Goal: Task Accomplishment & Management: Manage account settings

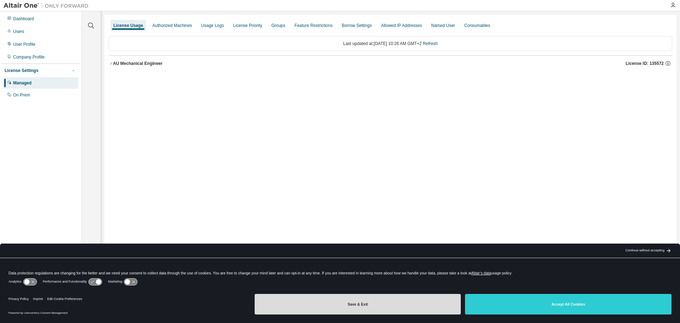
click at [348, 304] on button "Save & Exit" at bounding box center [358, 304] width 207 height 21
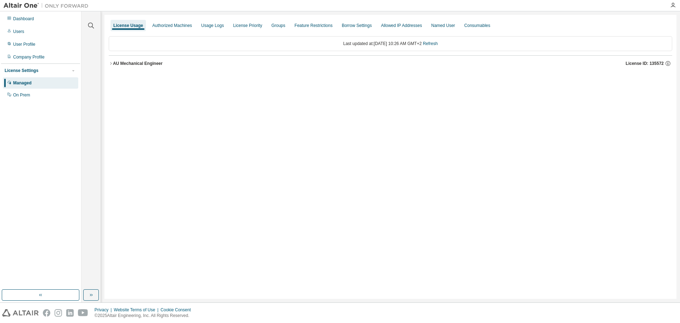
click at [109, 61] on button "AU Mechanical Engineer License ID: 135572" at bounding box center [391, 64] width 564 height 16
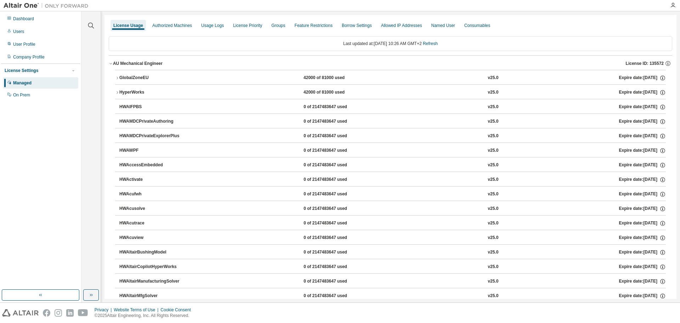
click at [117, 91] on icon "button" at bounding box center [117, 92] width 4 height 4
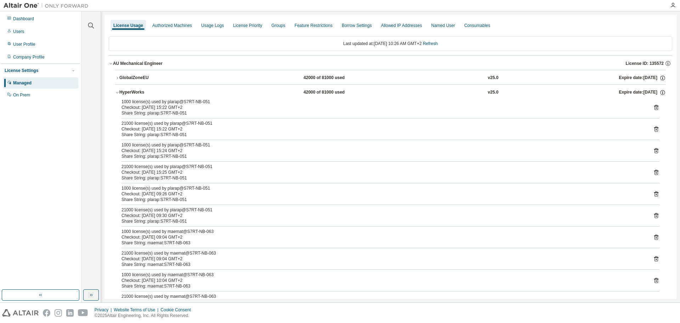
click at [117, 92] on icon "button" at bounding box center [117, 92] width 4 height 4
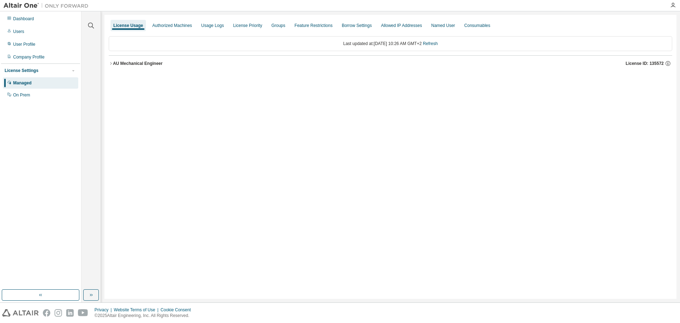
click at [128, 62] on div "AU Mechanical Engineer" at bounding box center [138, 64] width 50 height 6
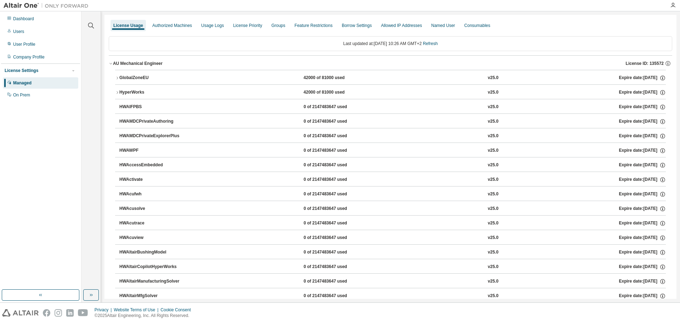
click at [109, 61] on icon "button" at bounding box center [111, 63] width 4 height 4
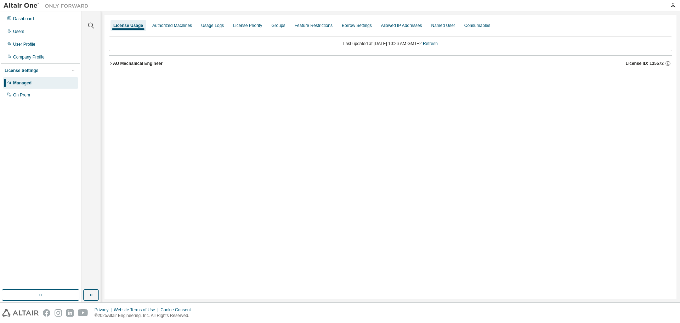
click at [109, 63] on icon "button" at bounding box center [111, 63] width 4 height 4
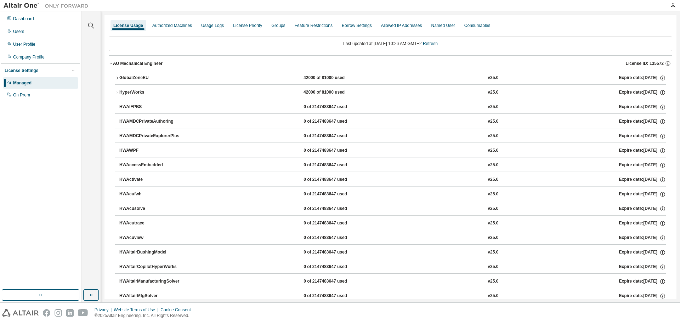
click at [118, 93] on icon "button" at bounding box center [117, 92] width 1 height 2
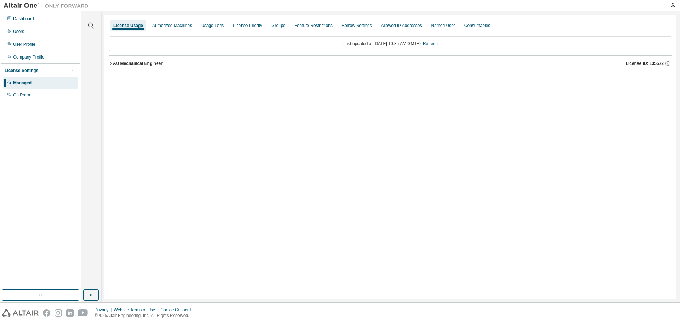
click at [112, 62] on icon "button" at bounding box center [111, 63] width 4 height 4
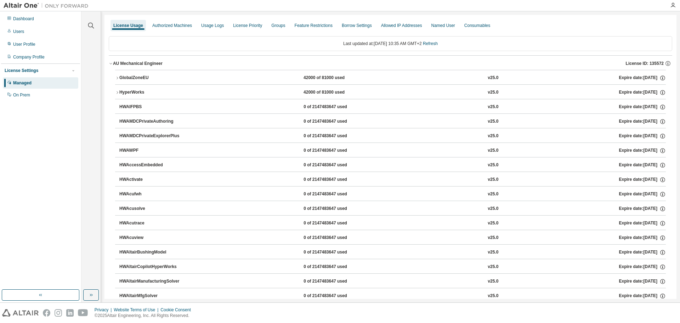
click at [119, 93] on icon "button" at bounding box center [117, 92] width 4 height 4
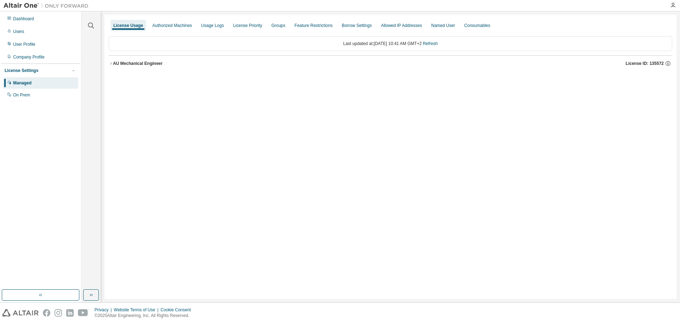
click at [110, 63] on icon "button" at bounding box center [111, 63] width 4 height 4
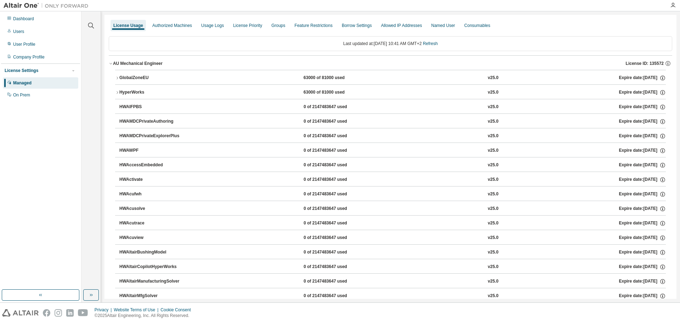
click at [116, 92] on icon "button" at bounding box center [117, 92] width 4 height 4
